Goal: Information Seeking & Learning: Compare options

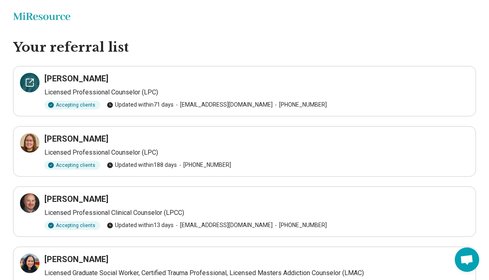
click at [27, 83] on icon at bounding box center [30, 83] width 10 height 10
click at [30, 142] on icon at bounding box center [32, 141] width 4 height 4
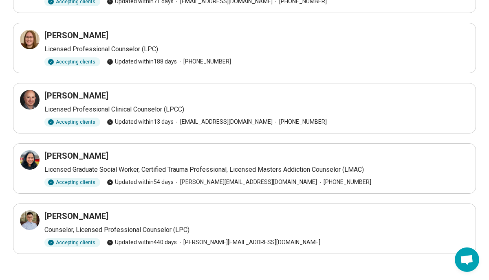
scroll to position [110, 0]
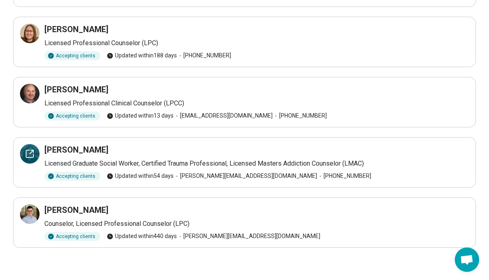
click at [32, 153] on icon at bounding box center [30, 154] width 10 height 10
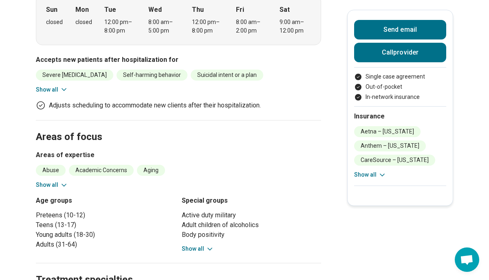
scroll to position [220, 0]
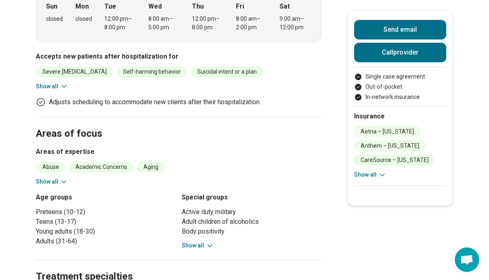
click at [62, 178] on icon at bounding box center [64, 182] width 8 height 8
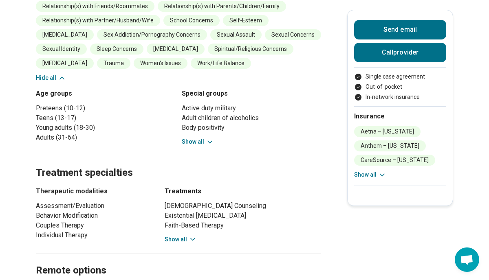
scroll to position [569, 0]
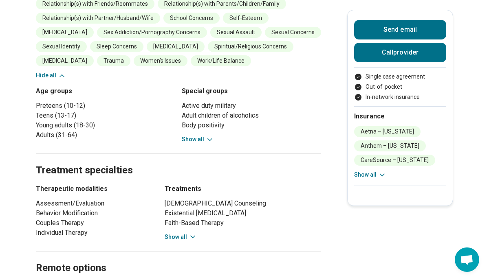
click at [209, 144] on icon at bounding box center [210, 140] width 8 height 8
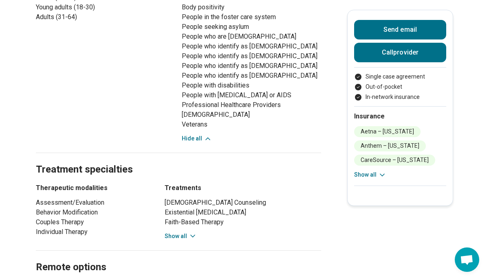
scroll to position [687, 0]
click at [181, 240] on button "Show all" at bounding box center [180, 236] width 32 height 9
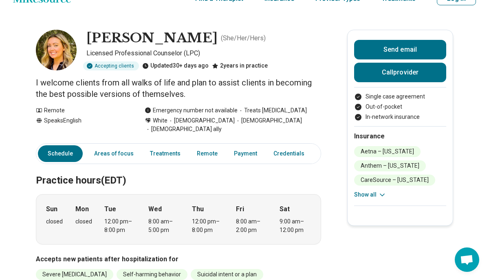
scroll to position [0, 0]
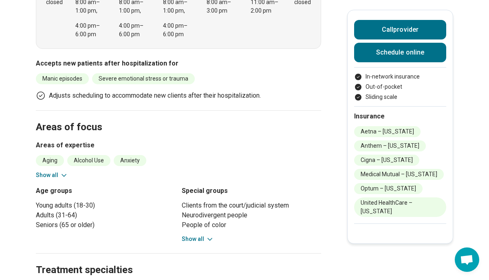
scroll to position [313, 0]
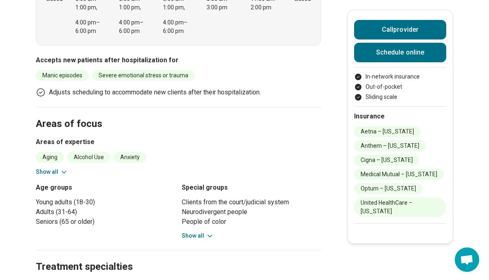
click at [50, 168] on button "Show all" at bounding box center [52, 172] width 32 height 9
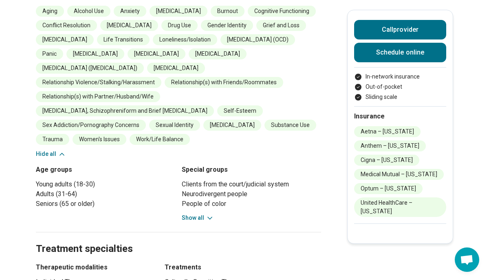
scroll to position [461, 0]
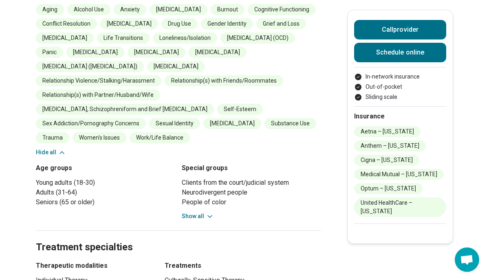
click at [199, 212] on button "Show all" at bounding box center [198, 216] width 32 height 9
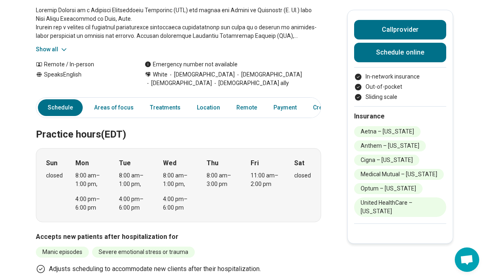
scroll to position [0, 0]
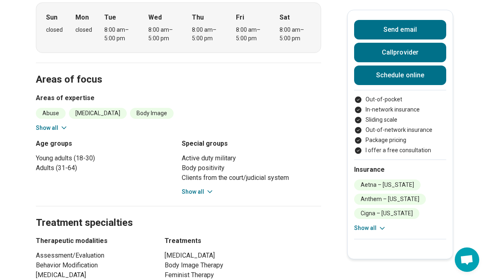
scroll to position [294, 0]
click at [193, 187] on button "Show all" at bounding box center [198, 191] width 32 height 9
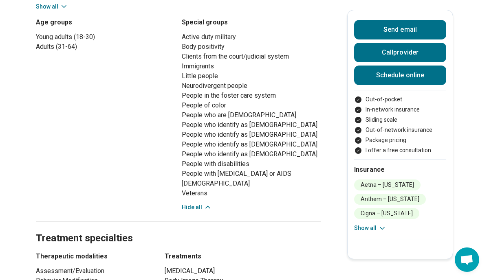
scroll to position [426, 0]
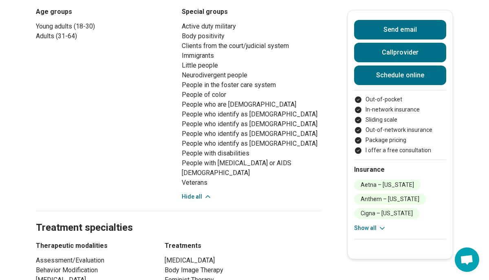
click at [358, 230] on button "Show all" at bounding box center [370, 228] width 32 height 9
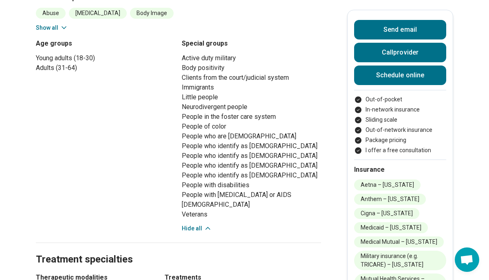
scroll to position [394, 0]
click at [430, 175] on div "Insurance [GEOGRAPHIC_DATA] – [US_STATE] Anthem – [US_STATE] Cigna – [US_STATE]…" at bounding box center [400, 255] width 92 height 191
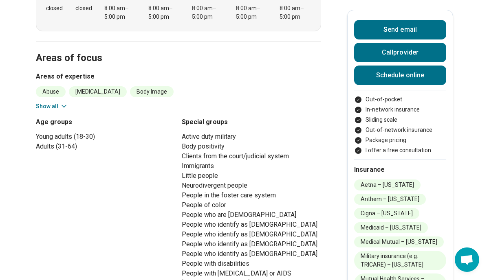
scroll to position [314, 0]
